Goal: Book appointment/travel/reservation

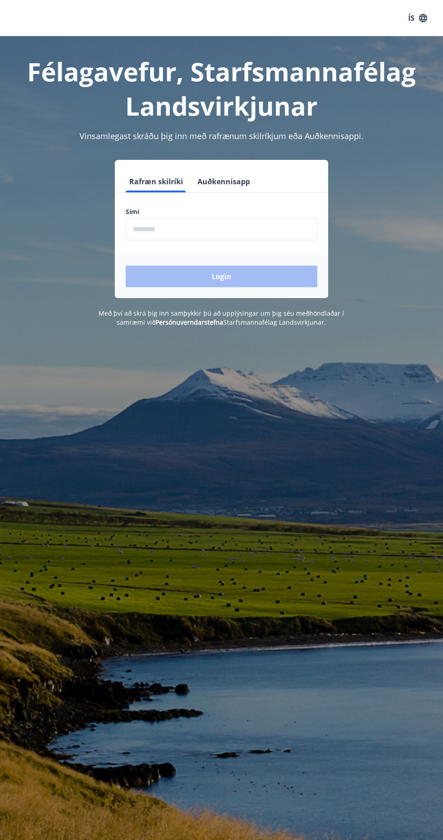
click at [221, 230] on input "phone" at bounding box center [222, 229] width 192 height 22
type input "********"
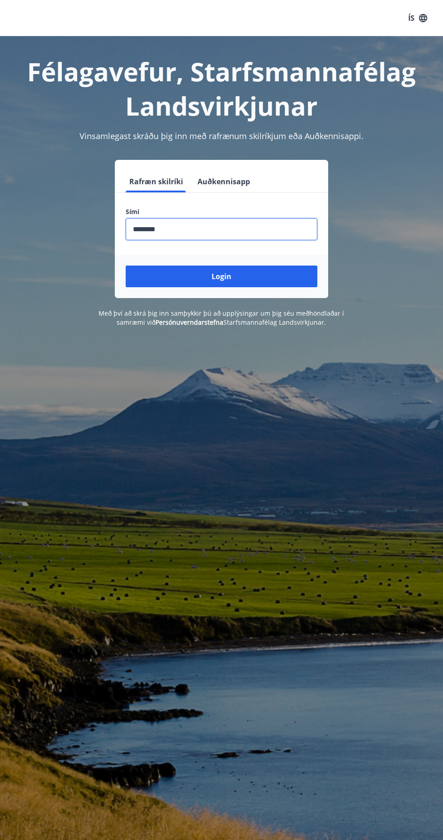
click at [248, 267] on button "Login" at bounding box center [222, 277] width 192 height 22
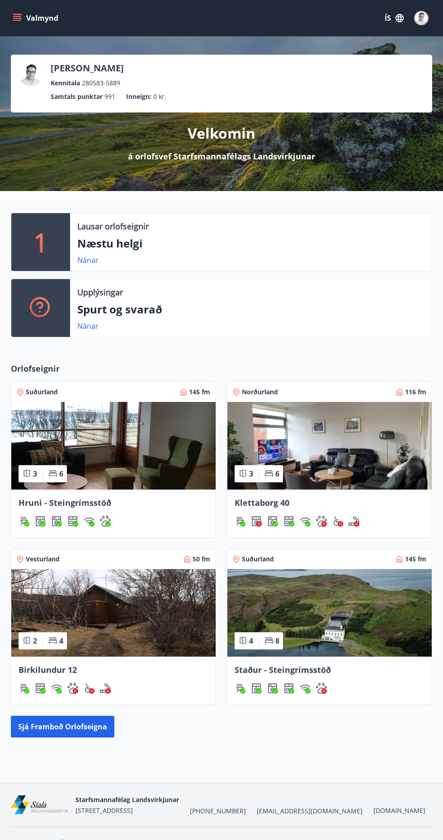
click at [369, 610] on img at bounding box center [329, 613] width 204 height 88
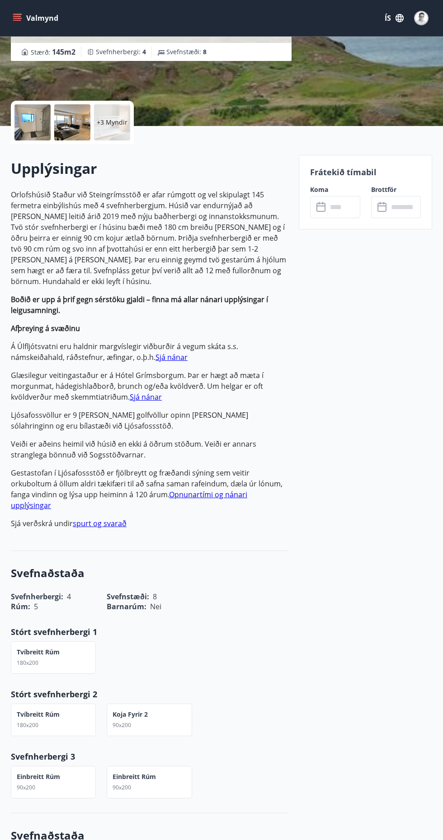
scroll to position [144, 0]
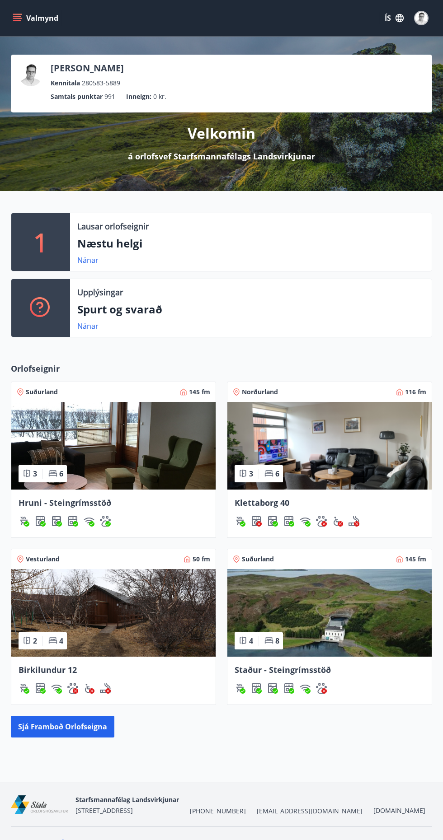
click at [124, 243] on p "Næstu helgi" at bounding box center [250, 243] width 347 height 15
click at [89, 263] on link "Nánar" at bounding box center [87, 260] width 21 height 10
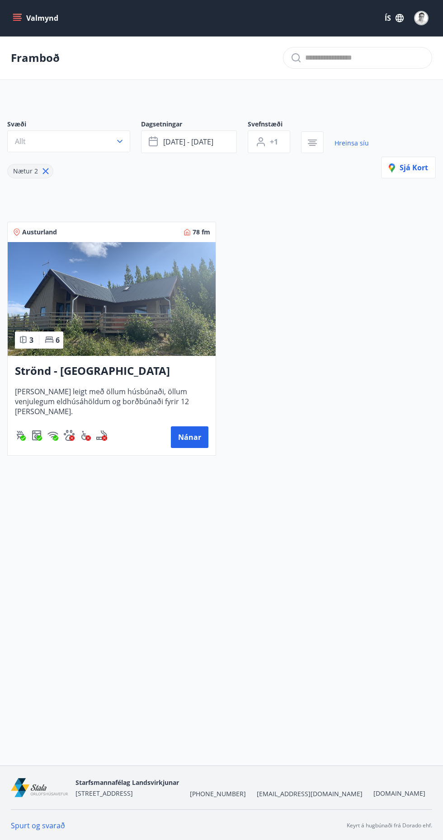
click at [45, 171] on icon at bounding box center [45, 171] width 1 height 1
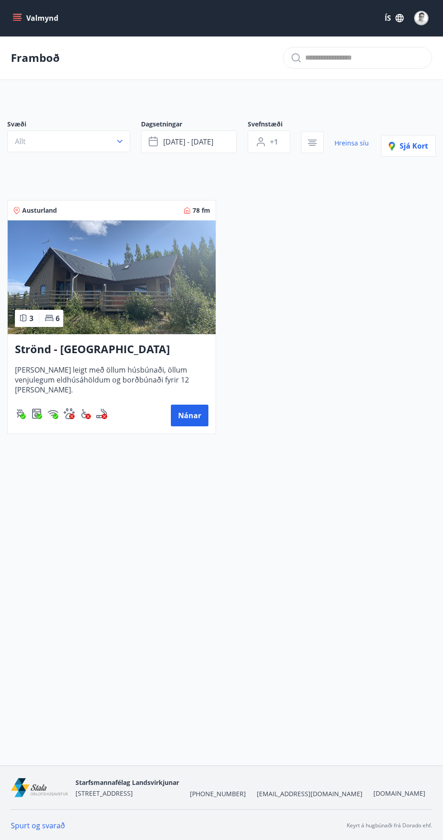
type input "*"
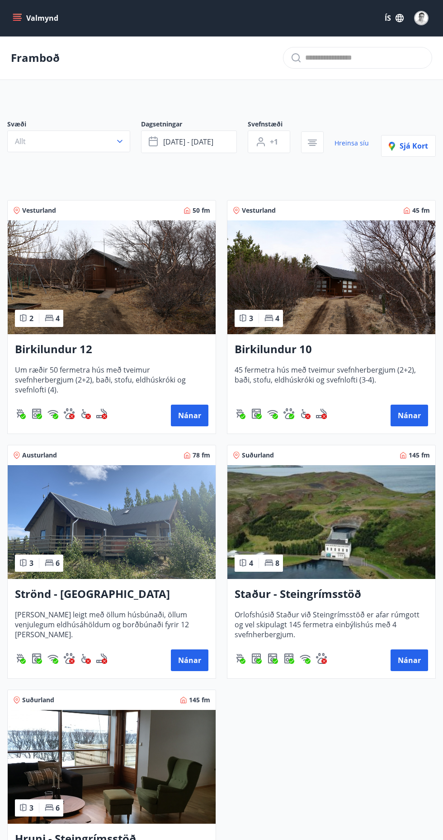
click at [192, 140] on span "[DATE] - [DATE]" at bounding box center [188, 142] width 50 height 10
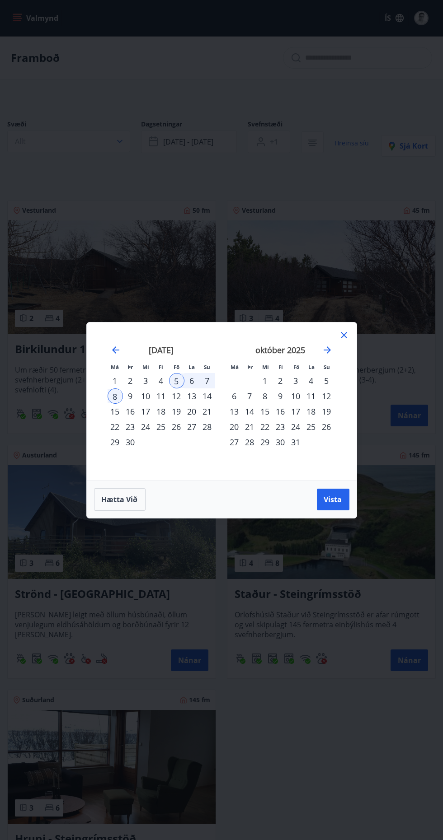
click at [313, 751] on div "Má Þr Mi Fi Fö La Su Má Þr Mi Fi Fö La Su [DATE] 1 2 3 4 5 6 7 8 9 10 11 12 13 …" at bounding box center [221, 420] width 443 height 840
click at [405, 523] on div "Má Þr Mi Fi Fö La Su Má Þr Mi Fi Fö La Su [DATE] 1 2 3 4 5 6 7 8 9 10 11 12 13 …" at bounding box center [221, 420] width 443 height 840
click at [343, 336] on icon at bounding box center [343, 334] width 1 height 1
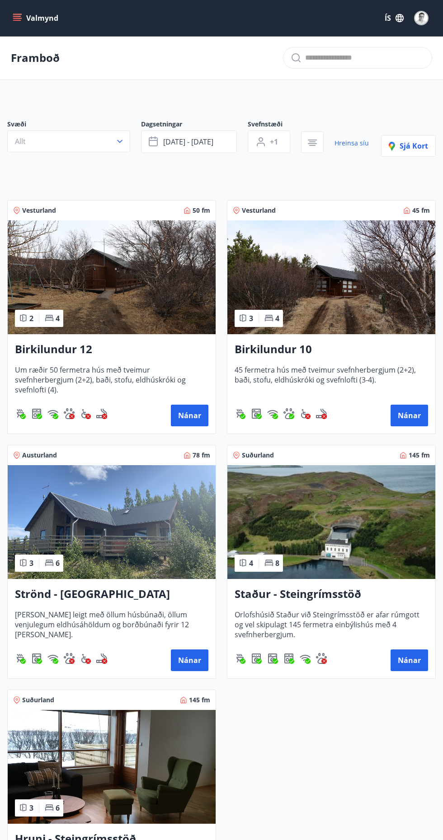
click at [343, 364] on div "Birkilundur 10 45 fermetra hús með tveimur svefnherbergjum (2+2), baði, stofu, …" at bounding box center [331, 383] width 208 height 99
click at [356, 538] on img at bounding box center [331, 522] width 208 height 114
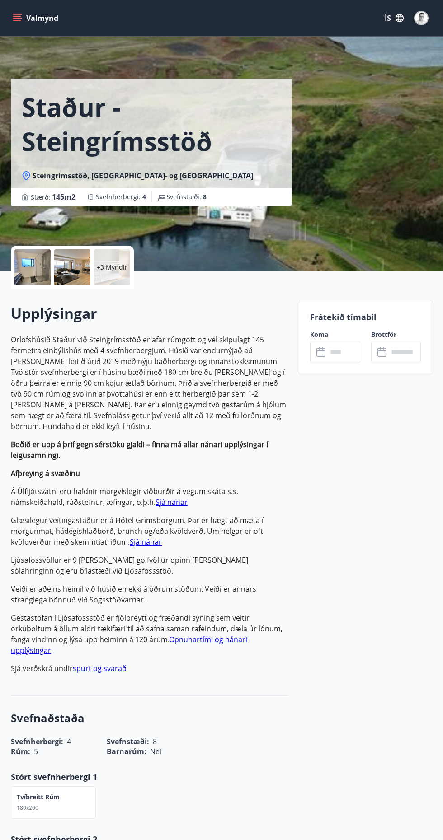
click at [334, 360] on input "text" at bounding box center [343, 352] width 33 height 22
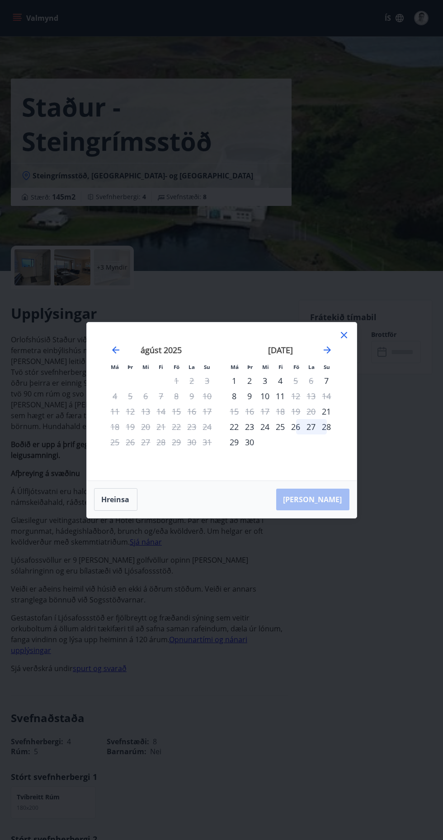
click at [327, 354] on icon "Move forward to switch to the next month." at bounding box center [326, 349] width 7 height 7
click at [343, 338] on icon at bounding box center [344, 335] width 6 height 6
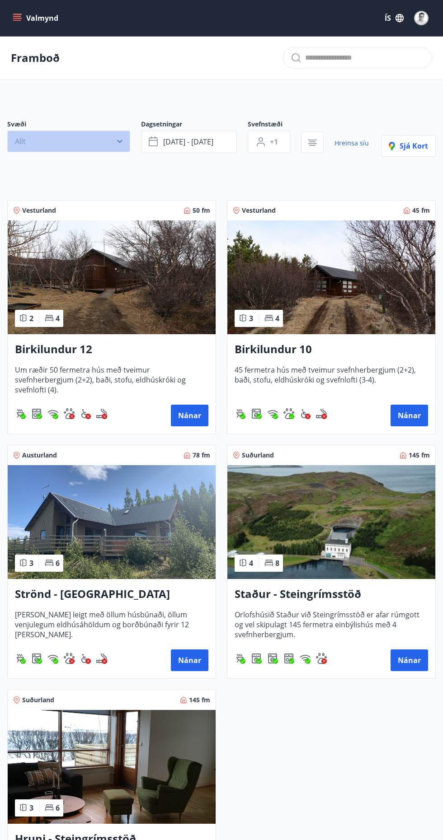
click at [94, 143] on button "Allt" at bounding box center [68, 142] width 123 height 22
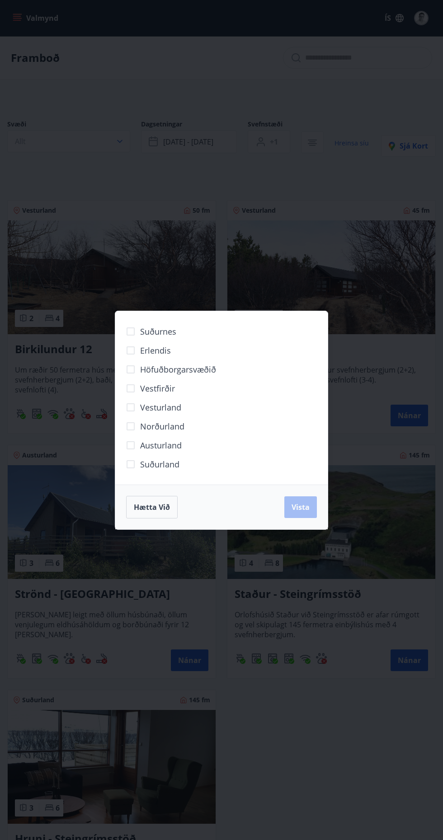
click at [329, 761] on div "Suðurnes Erlendis Höfuðborgarsvæðið [GEOGRAPHIC_DATA] [GEOGRAPHIC_DATA] [GEOGRA…" at bounding box center [221, 420] width 443 height 840
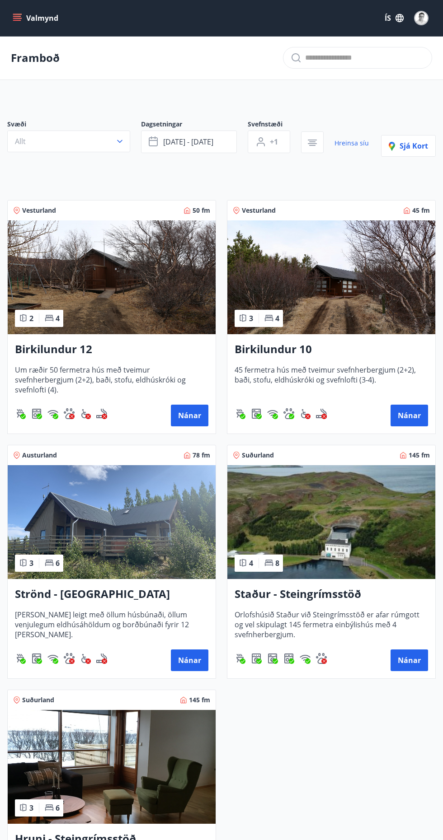
click at [130, 136] on button "Allt" at bounding box center [68, 142] width 123 height 22
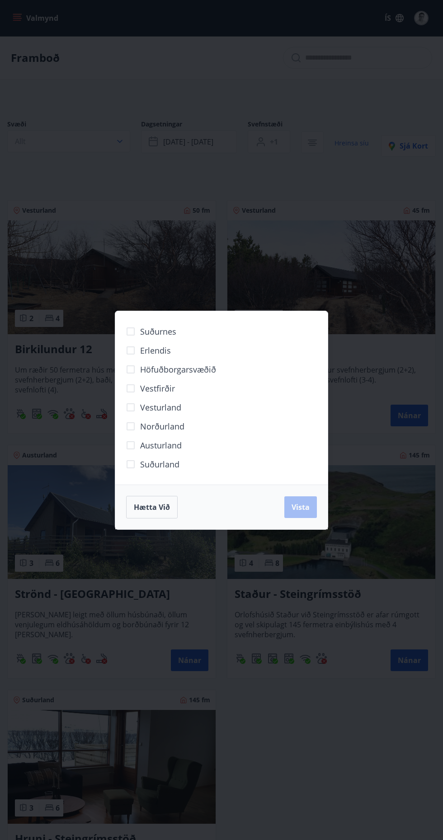
click at [172, 391] on span "Vestfirðir" at bounding box center [157, 389] width 35 height 12
click at [315, 501] on button "Vista" at bounding box center [300, 507] width 33 height 22
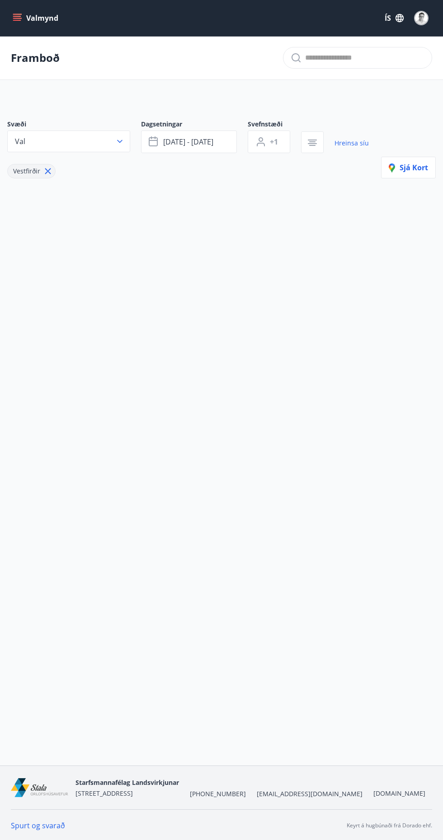
click at [350, 143] on link "Hreinsa síu" at bounding box center [351, 143] width 34 height 20
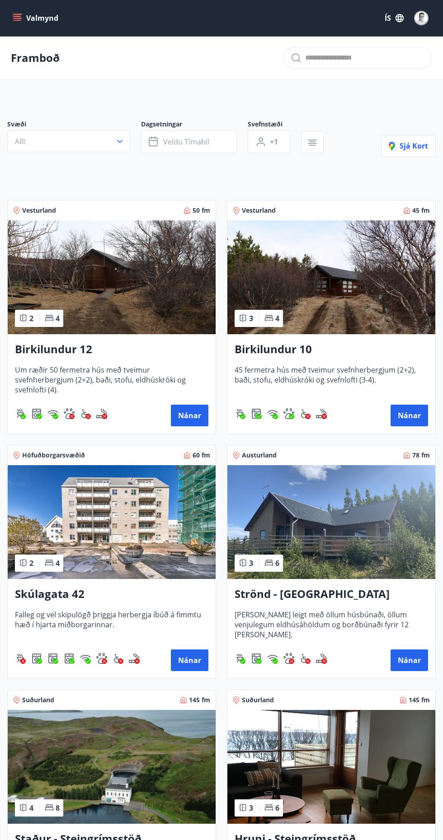
click at [48, 14] on button "Valmynd" at bounding box center [36, 18] width 51 height 16
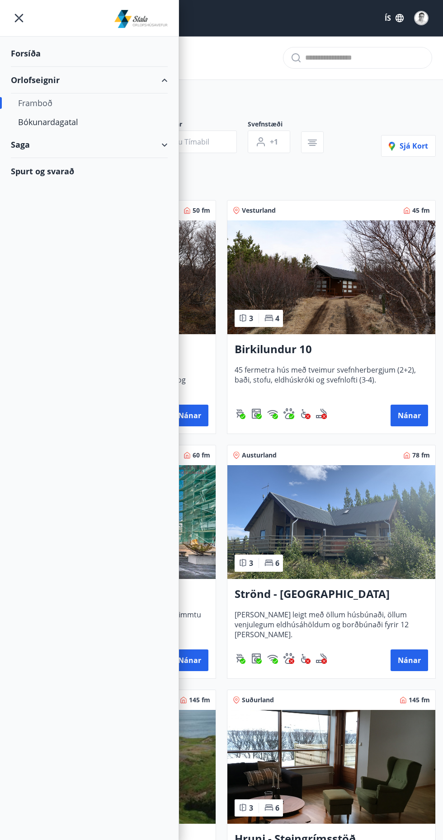
click at [52, 90] on div "Orlofseignir" at bounding box center [89, 80] width 157 height 27
click at [99, 76] on div "Orlofseignir" at bounding box center [89, 80] width 157 height 27
click at [52, 97] on div "Framboð" at bounding box center [89, 103] width 142 height 19
click at [92, 117] on div "Bókunardagatal" at bounding box center [89, 121] width 142 height 19
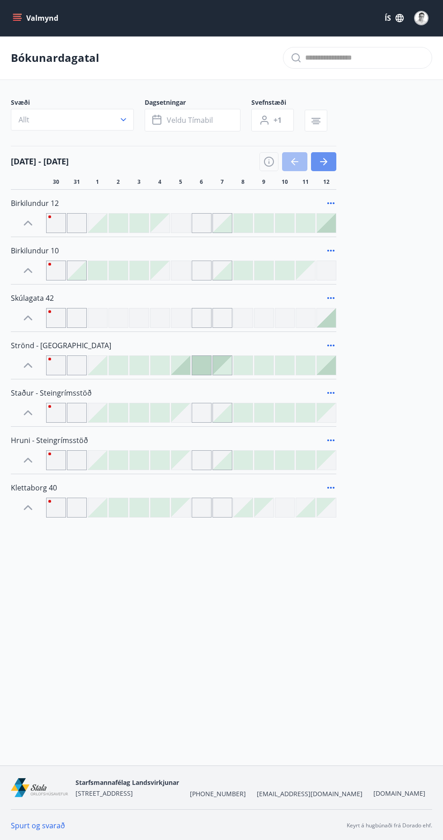
click at [336, 161] on button "button" at bounding box center [323, 161] width 25 height 19
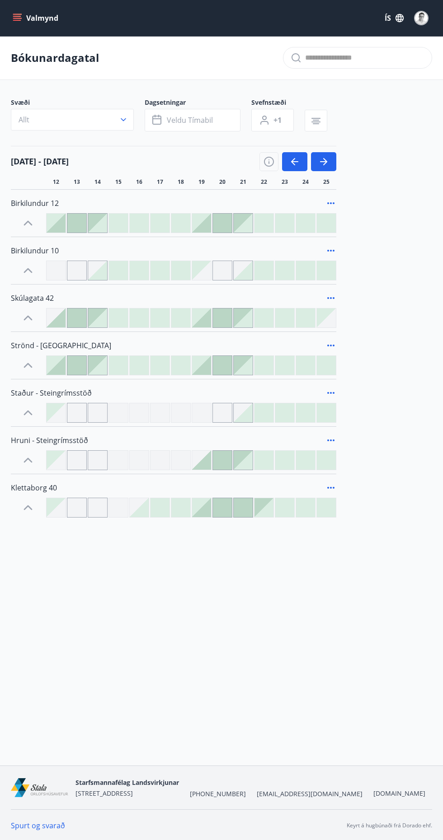
click at [28, 506] on icon at bounding box center [28, 508] width 14 height 14
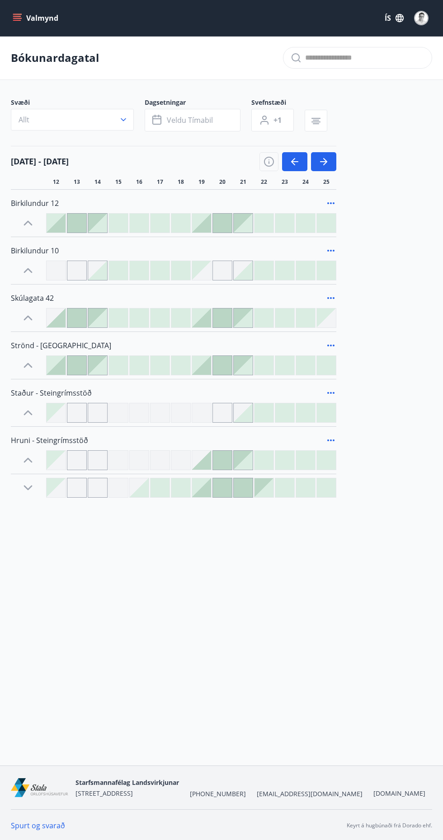
click at [24, 486] on icon at bounding box center [28, 488] width 9 height 5
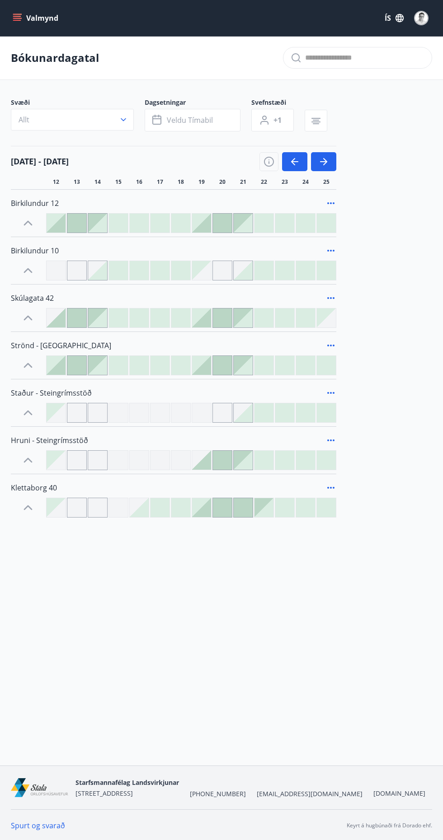
click at [334, 487] on icon at bounding box center [330, 488] width 7 height 2
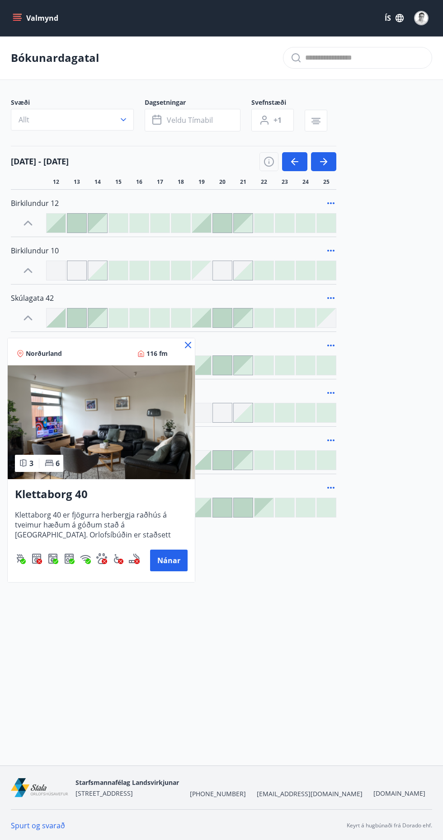
click at [197, 346] on div at bounding box center [221, 420] width 443 height 840
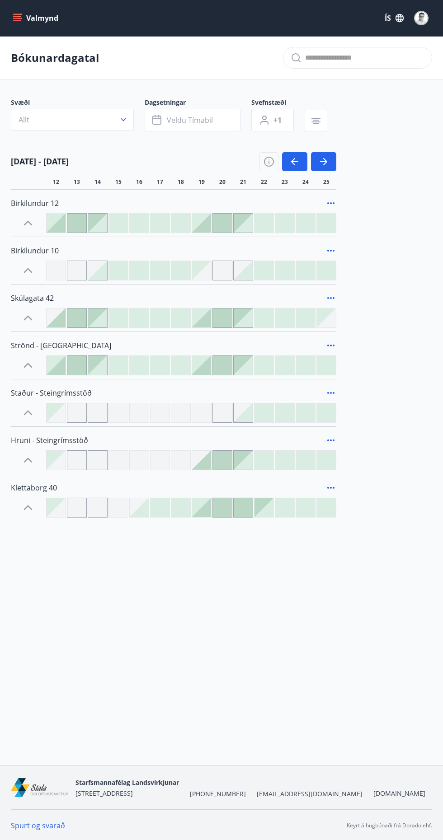
click at [123, 119] on icon "button" at bounding box center [123, 119] width 9 height 9
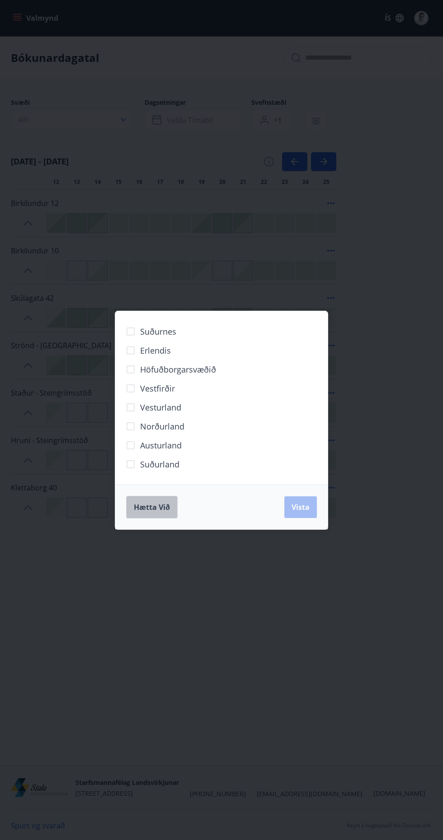
click at [158, 503] on span "Hætta við" at bounding box center [152, 507] width 36 height 10
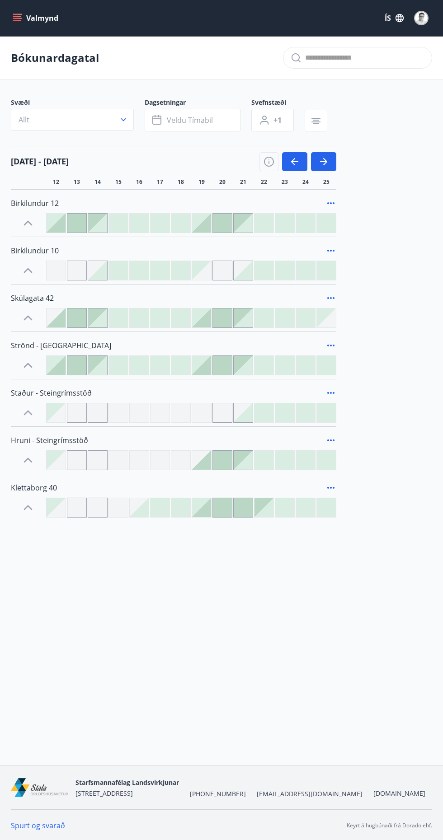
click at [27, 17] on button "Valmynd" at bounding box center [36, 18] width 51 height 16
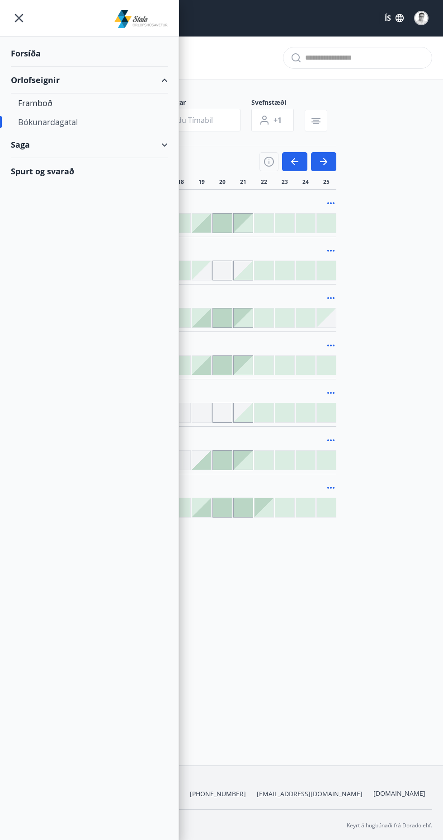
click at [40, 43] on div "Forsíða" at bounding box center [89, 53] width 157 height 27
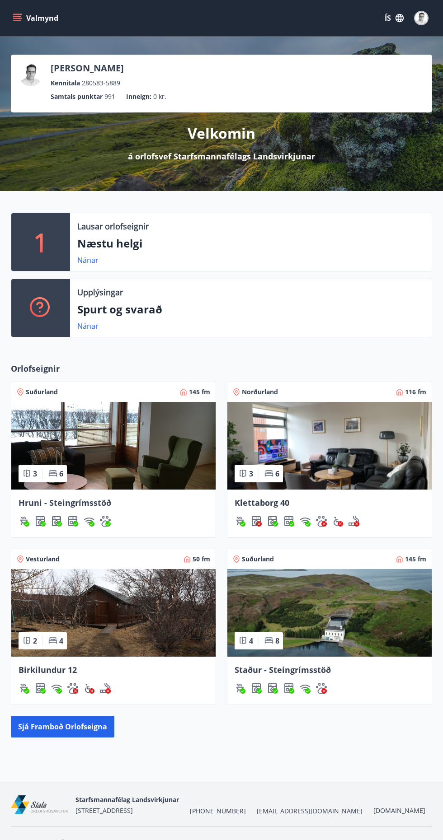
scroll to position [0, 0]
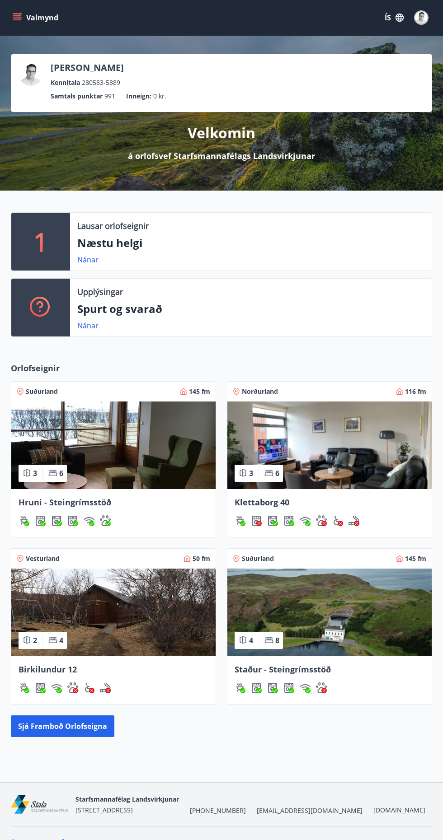
click at [66, 735] on button "Sjá framboð orlofseigna" at bounding box center [62, 727] width 103 height 22
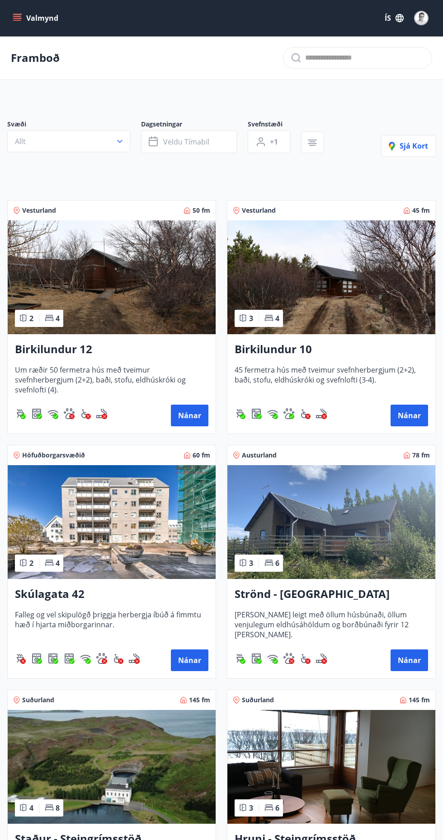
click at [315, 524] on img at bounding box center [331, 522] width 208 height 114
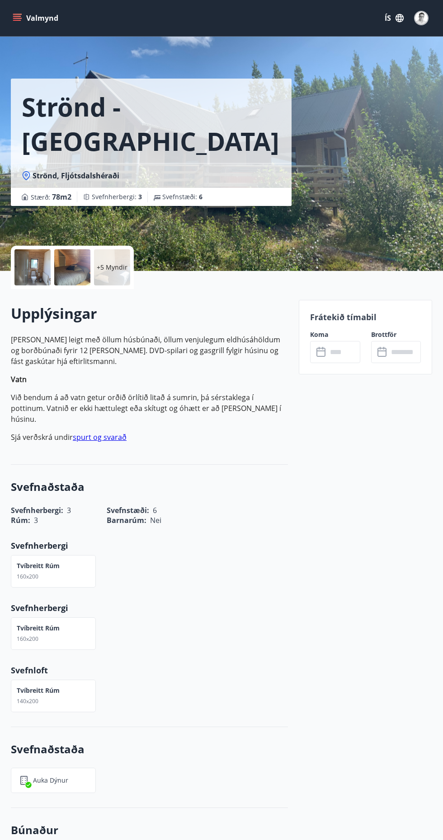
click at [340, 353] on input "text" at bounding box center [343, 352] width 33 height 22
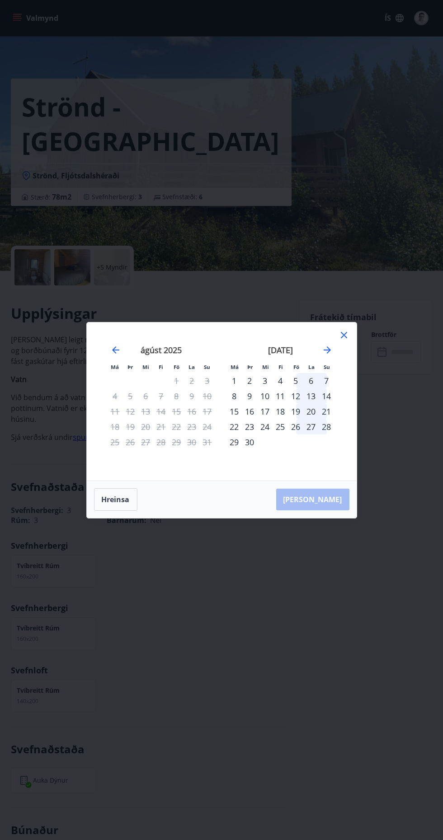
click at [328, 350] on icon "Move forward to switch to the next month." at bounding box center [326, 349] width 7 height 7
click at [347, 335] on icon at bounding box center [343, 335] width 11 height 11
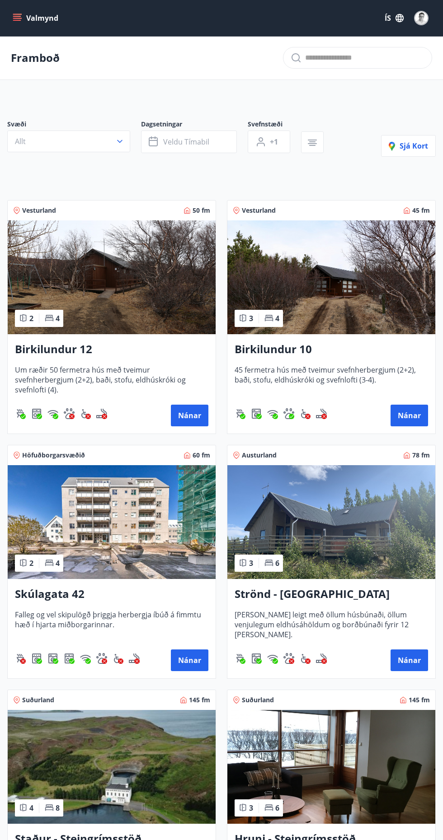
click at [107, 141] on button "Allt" at bounding box center [68, 142] width 123 height 22
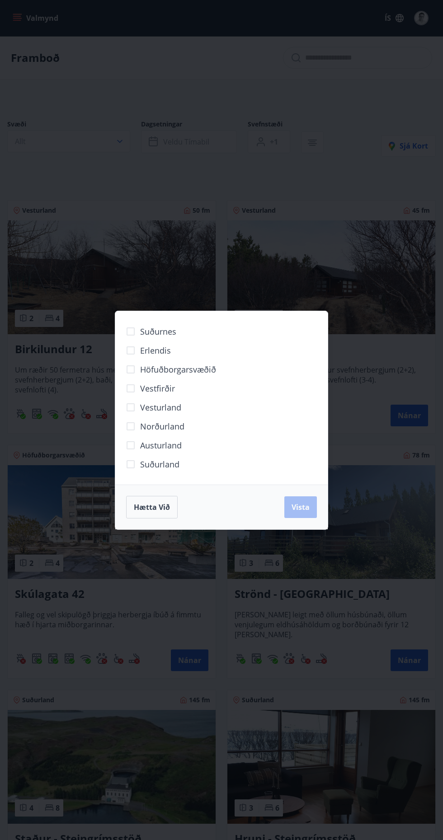
click at [164, 386] on span "Vestfirðir" at bounding box center [157, 389] width 35 height 12
click at [310, 505] on button "Vista" at bounding box center [300, 507] width 33 height 22
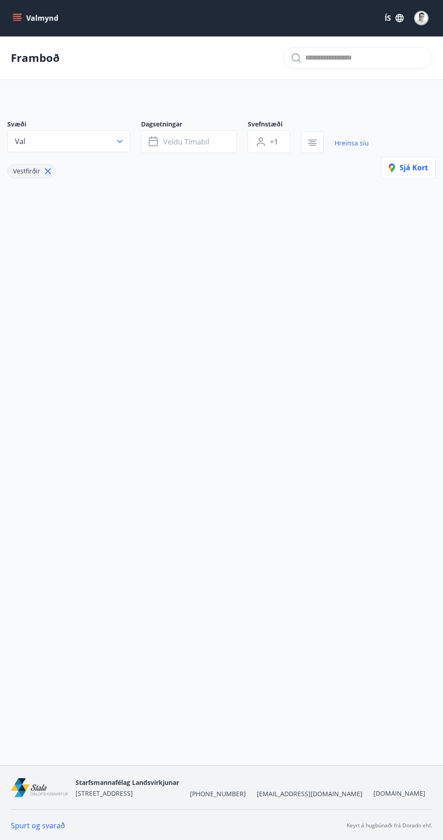
click at [230, 401] on div "Valmynd ÍS Framboð Svæði Val Dagsetningar Veldu tímabil Svefnstæði +1 Hreinsa s…" at bounding box center [221, 383] width 443 height 766
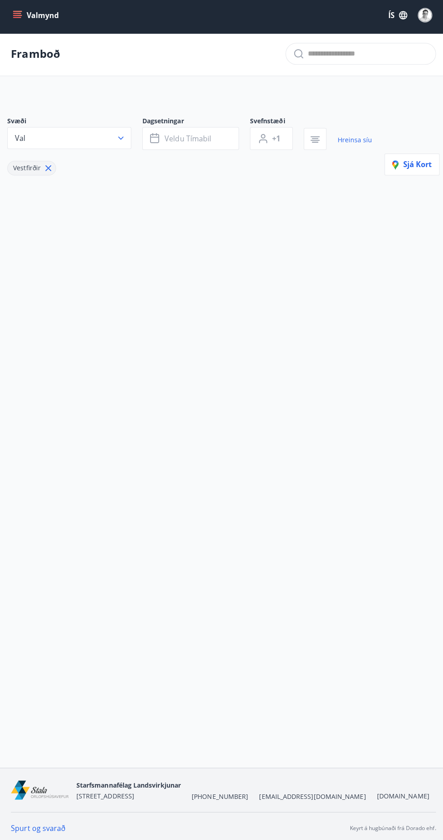
scroll to position [23, 0]
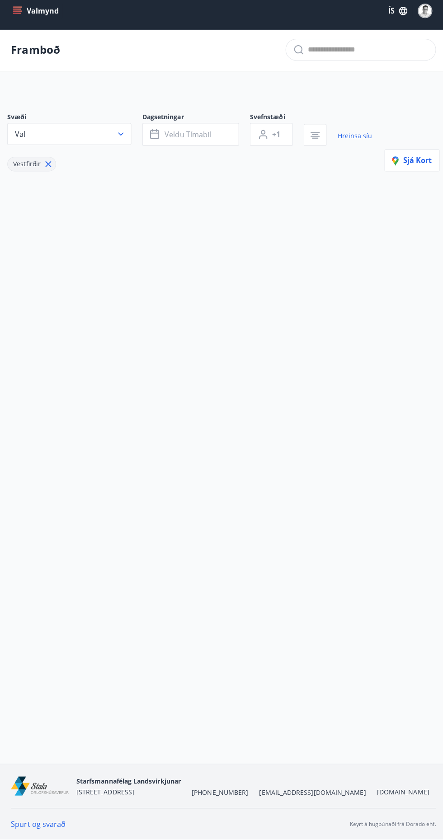
click at [415, 161] on span "Sjá kort" at bounding box center [408, 166] width 39 height 10
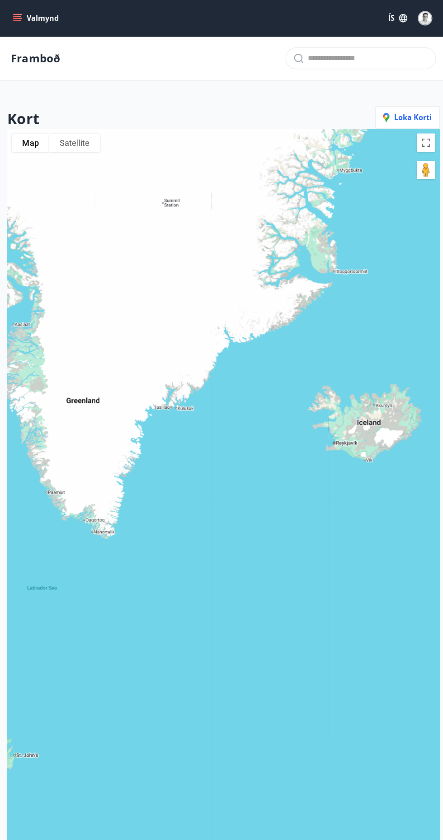
scroll to position [0, 0]
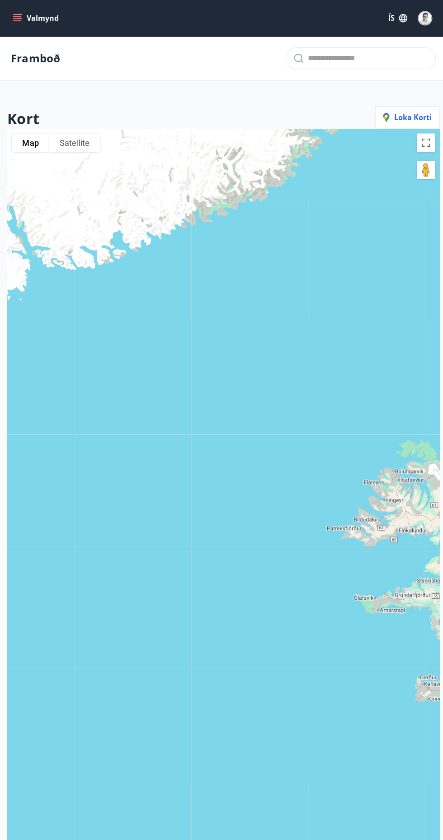
click at [408, 109] on button "Loka korti" at bounding box center [404, 116] width 64 height 23
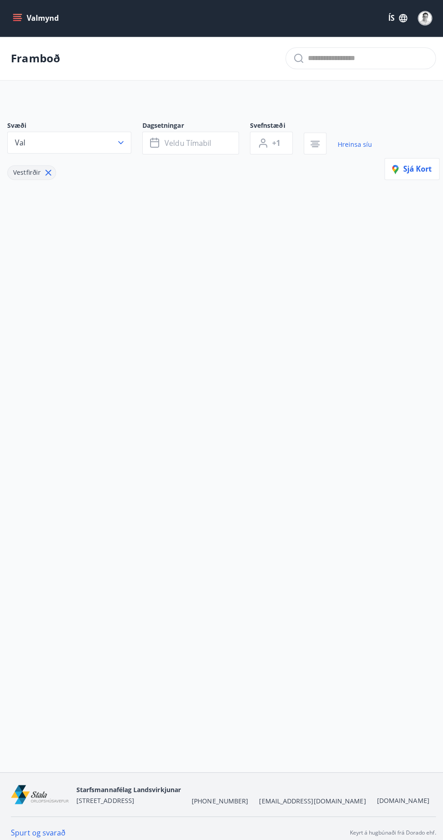
click at [51, 170] on icon at bounding box center [48, 171] width 10 height 10
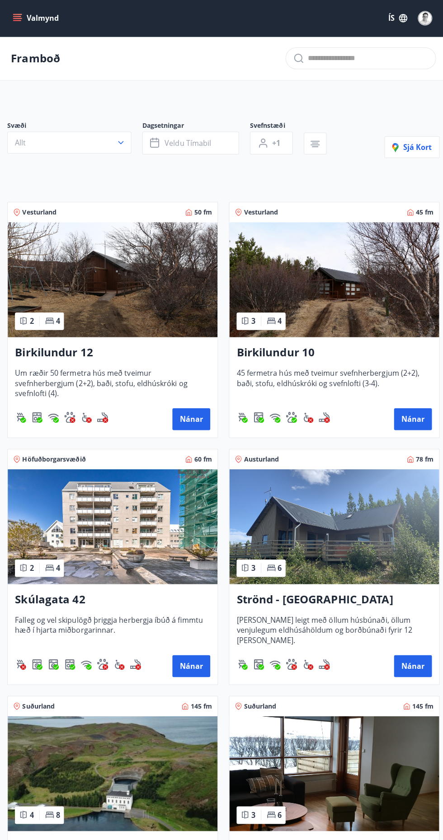
click at [426, 150] on span "Sjá kort" at bounding box center [408, 146] width 39 height 10
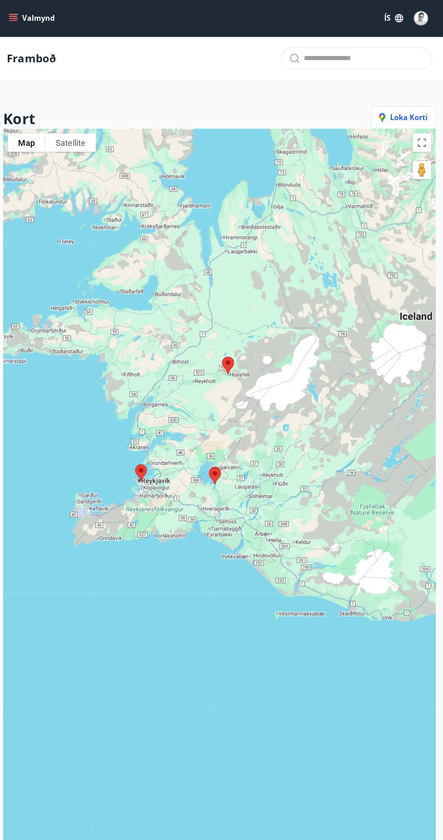
click at [34, 17] on button "Valmynd" at bounding box center [36, 18] width 51 height 16
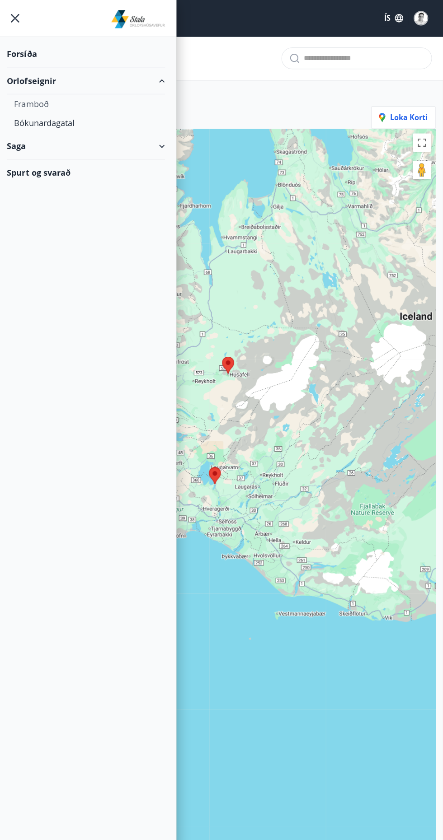
click at [123, 137] on div "Saga" at bounding box center [89, 144] width 157 height 27
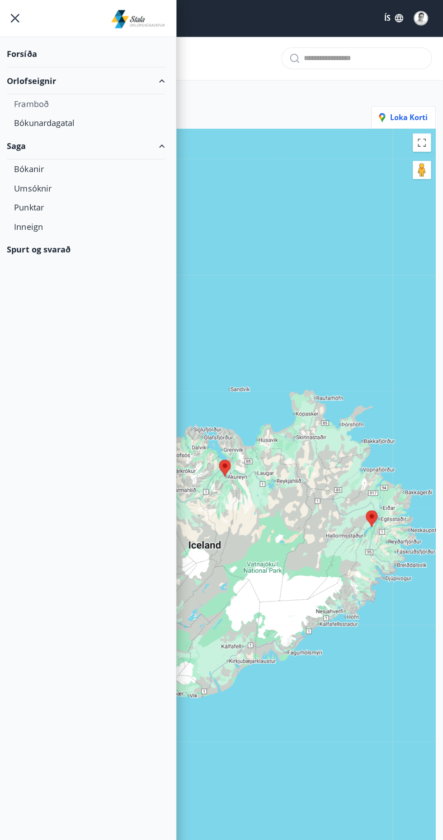
click at [87, 50] on div "Forsíða" at bounding box center [89, 53] width 157 height 27
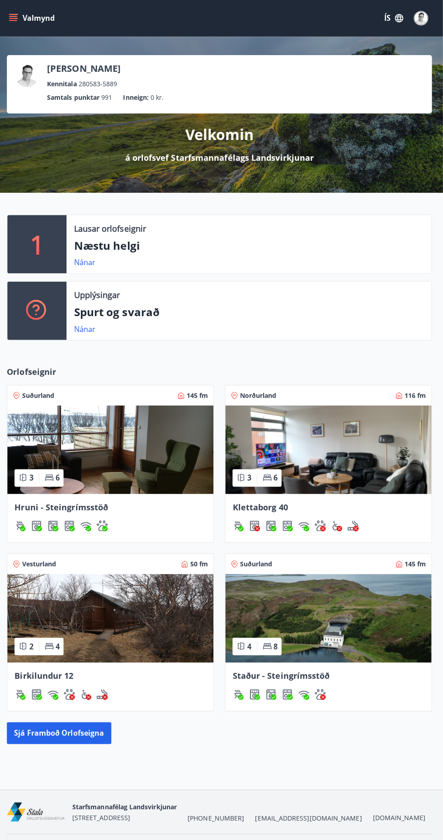
click at [28, 13] on button "Valmynd" at bounding box center [36, 18] width 51 height 16
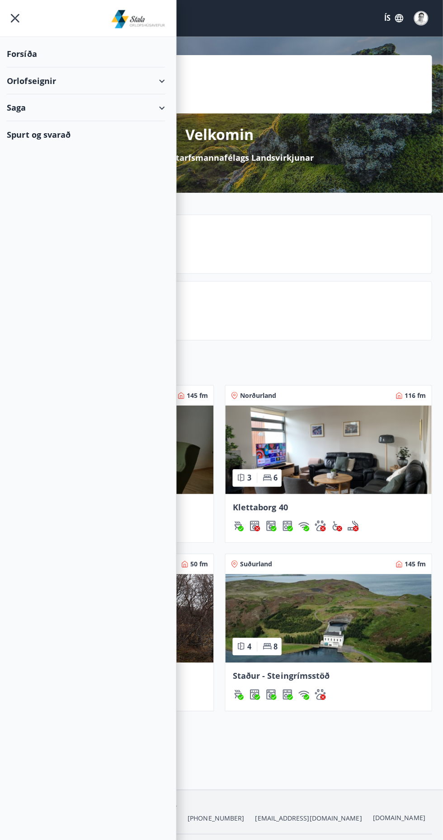
click at [83, 137] on div "Spurt og svarað" at bounding box center [89, 133] width 157 height 26
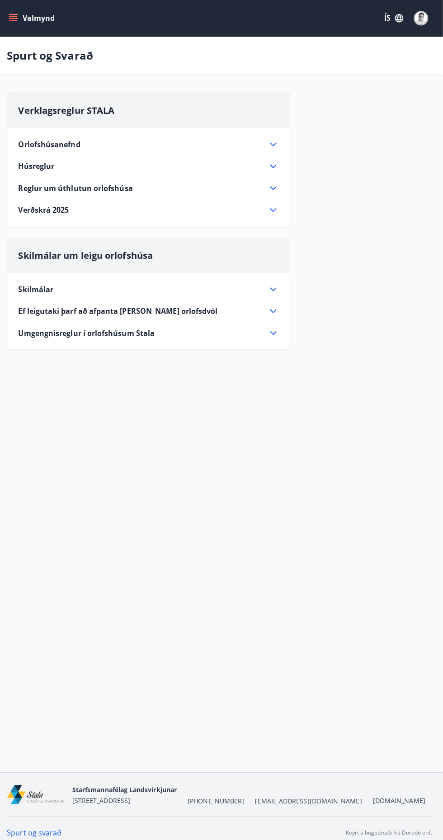
click at [275, 143] on icon at bounding box center [274, 143] width 11 height 11
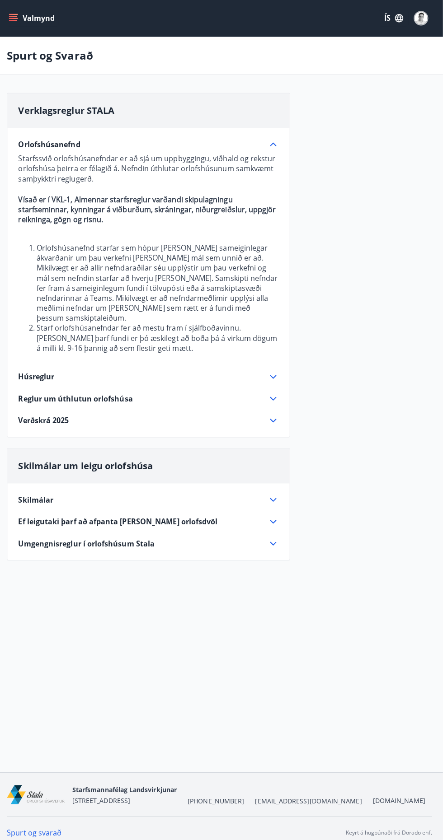
click at [275, 512] on icon at bounding box center [274, 517] width 11 height 11
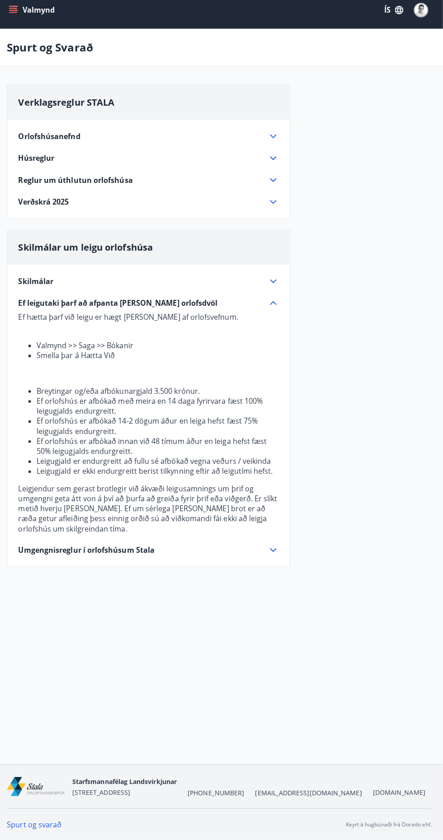
scroll to position [1, 0]
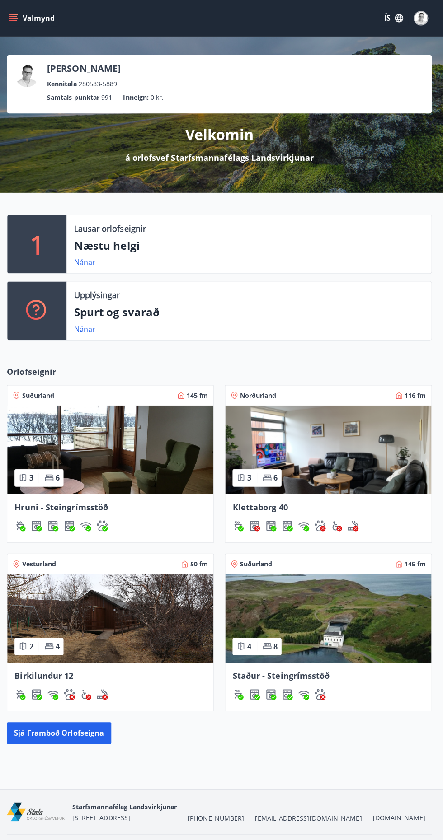
click at [114, 593] on img at bounding box center [113, 613] width 204 height 88
